Goal: Task Accomplishment & Management: Manage account settings

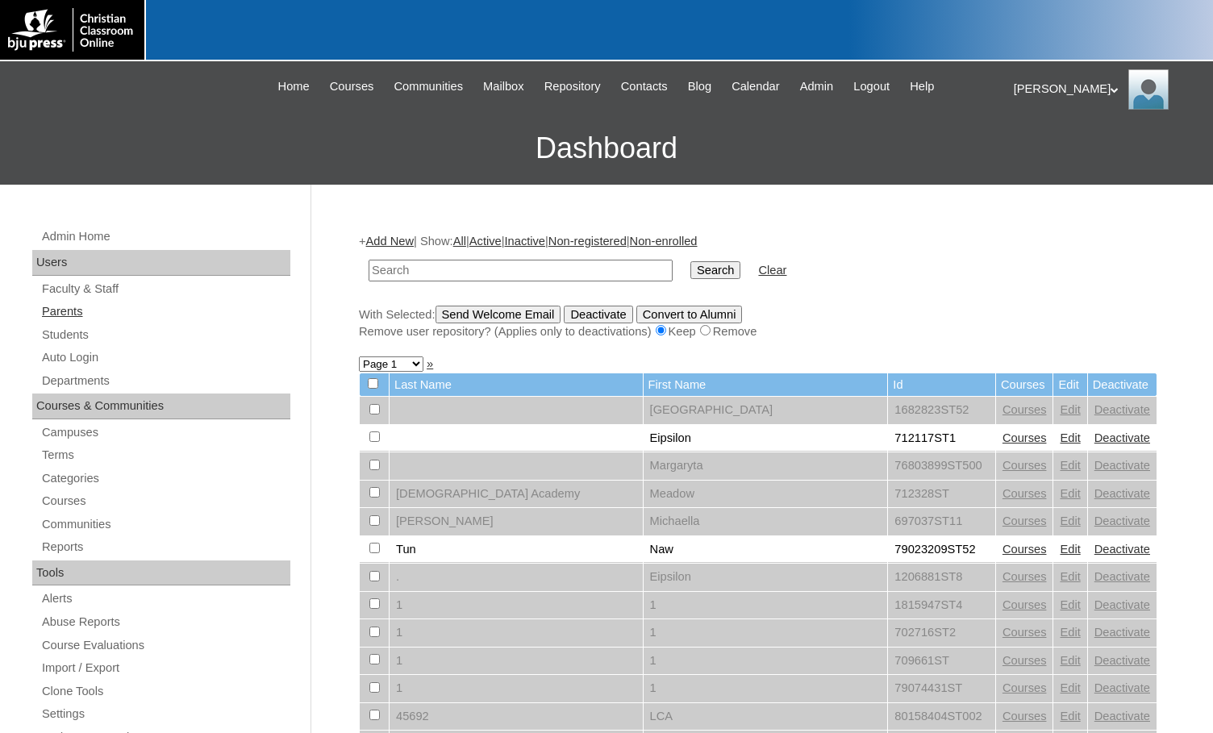
click at [81, 311] on link "Parents" at bounding box center [165, 312] width 250 height 20
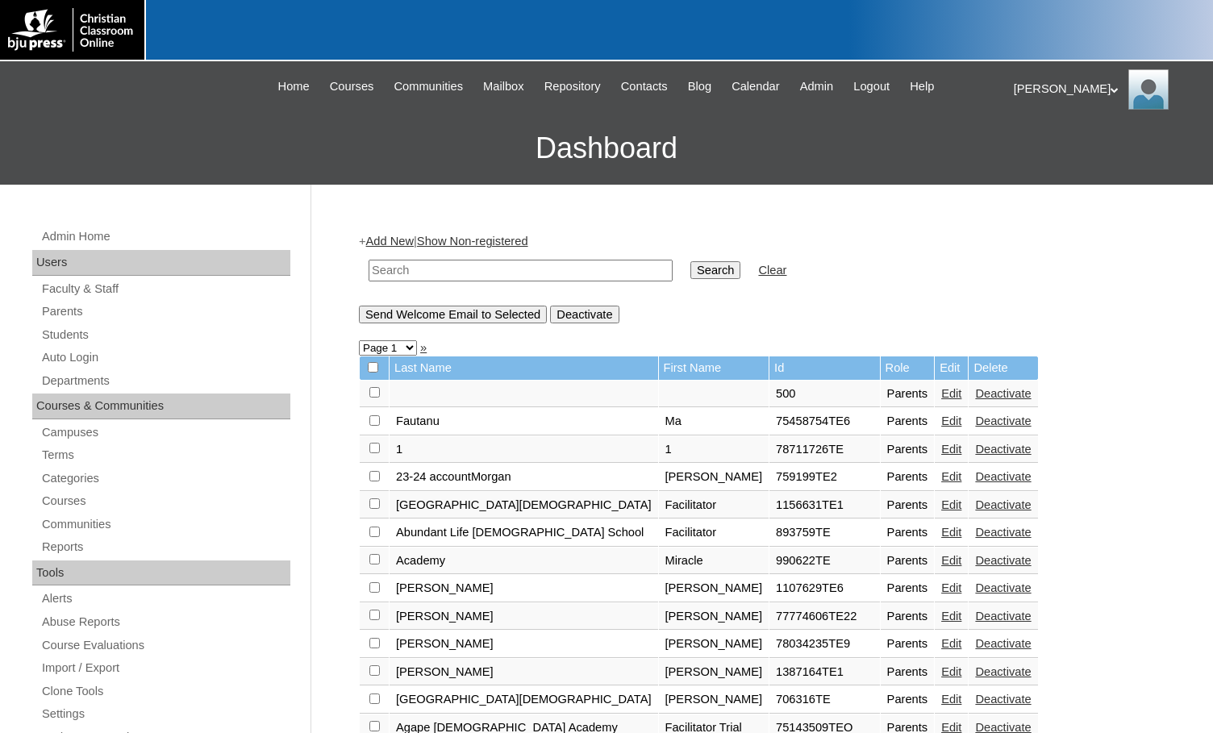
drag, startPoint x: 581, startPoint y: 272, endPoint x: 627, endPoint y: 276, distance: 46.2
click at [581, 272] on input "text" at bounding box center [521, 271] width 304 height 22
paste input "500026155"
type input "500026155"
click at [690, 274] on input "Search" at bounding box center [715, 270] width 50 height 18
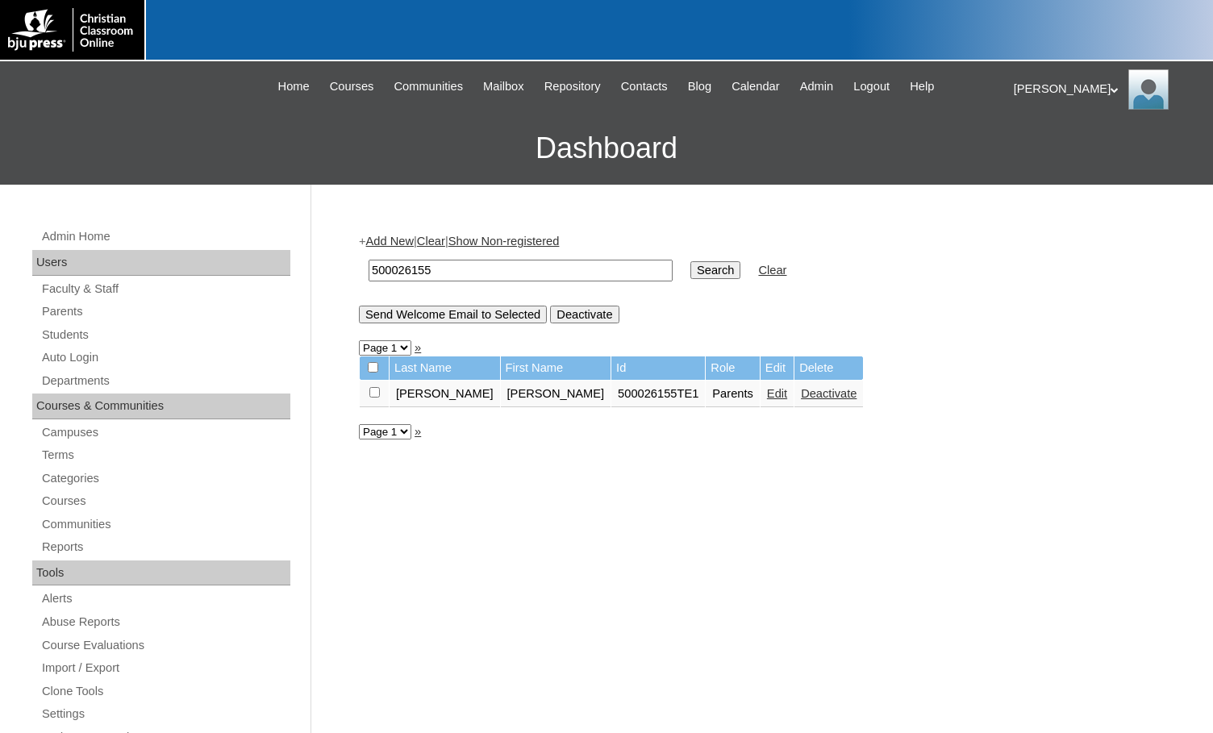
click at [767, 399] on link "Edit" at bounding box center [777, 393] width 20 height 13
